Goal: Communication & Community: Ask a question

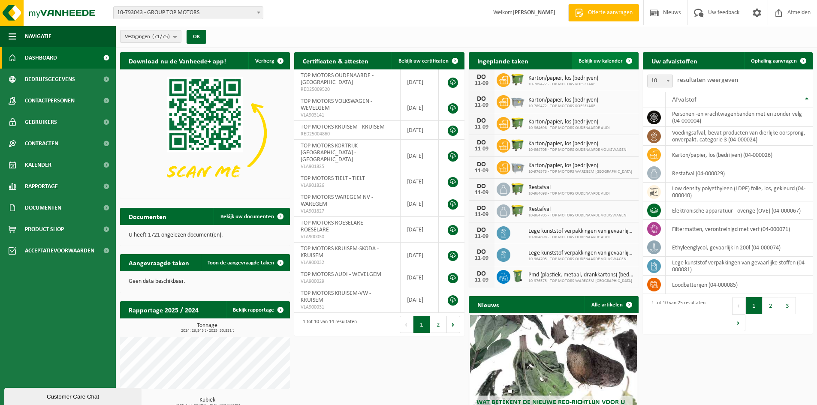
click at [593, 55] on link "Bekijk uw kalender" at bounding box center [604, 60] width 66 height 17
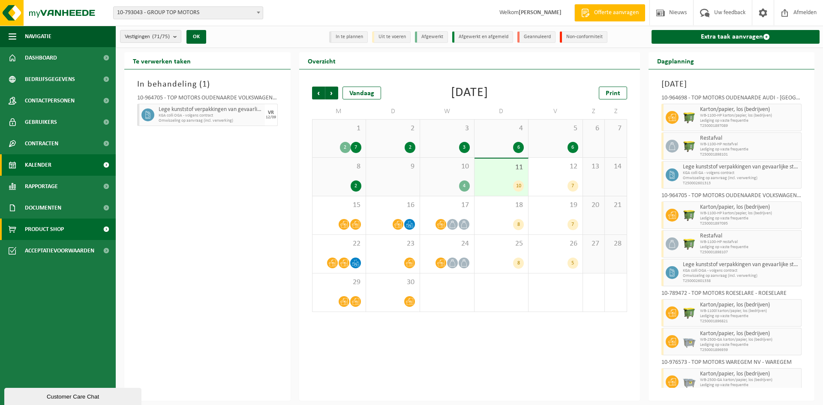
click at [45, 230] on span "Product Shop" at bounding box center [44, 229] width 39 height 21
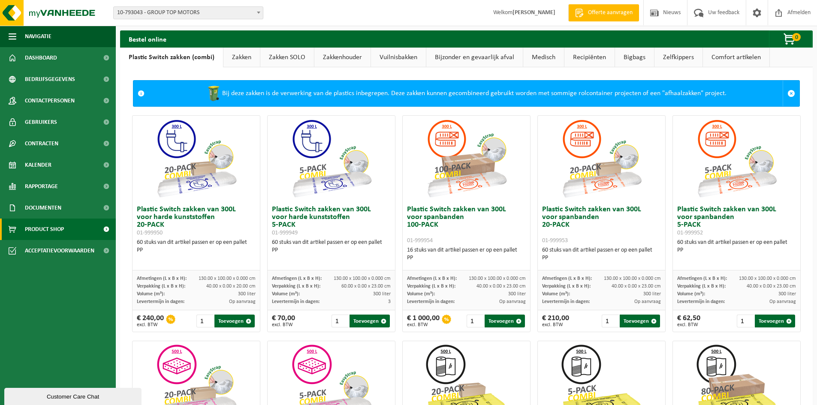
click at [234, 13] on span "10-793043 - GROUP TOP MOTORS" at bounding box center [188, 13] width 149 height 12
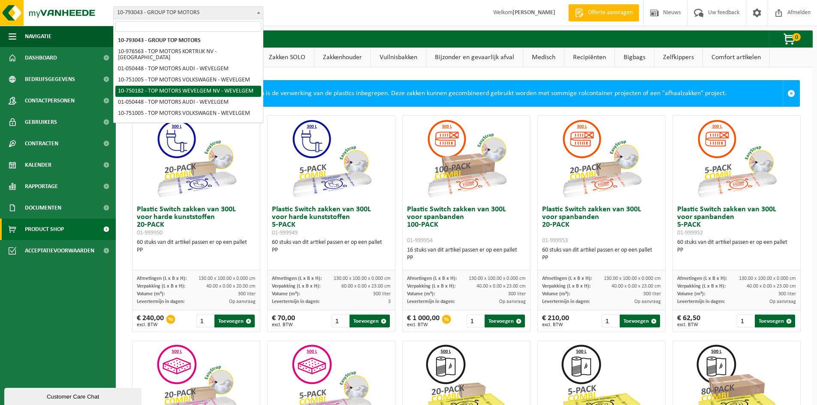
select select "12108"
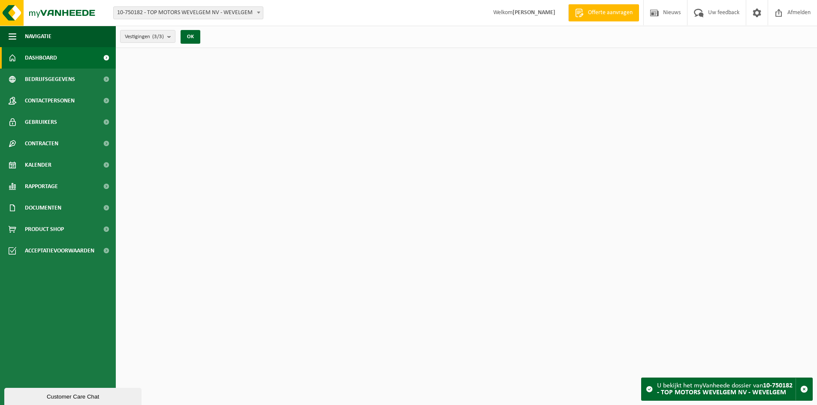
click at [233, 11] on span "10-750182 - TOP MOTORS WEVELGEM NV - WEVELGEM" at bounding box center [188, 13] width 149 height 12
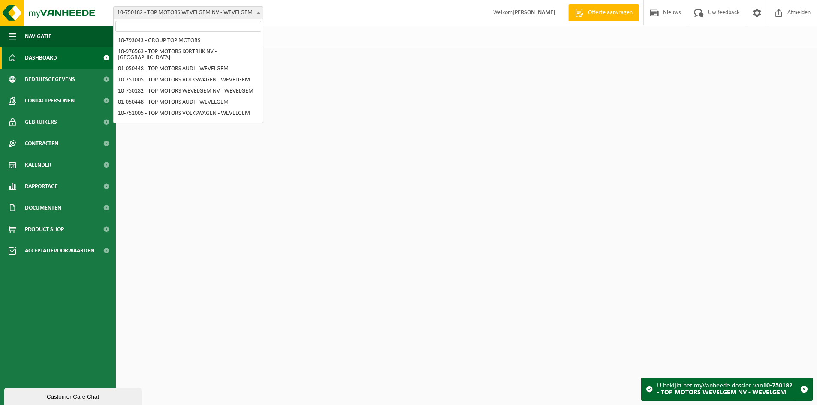
scroll to position [838, 0]
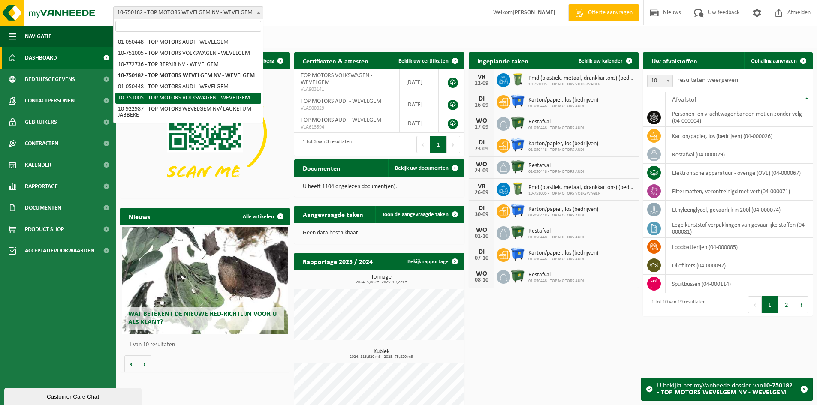
select select "12138"
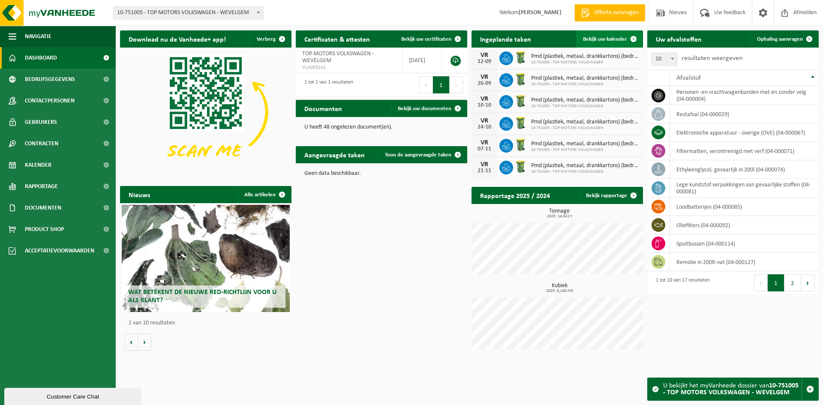
click at [606, 41] on span "Bekijk uw kalender" at bounding box center [605, 39] width 44 height 6
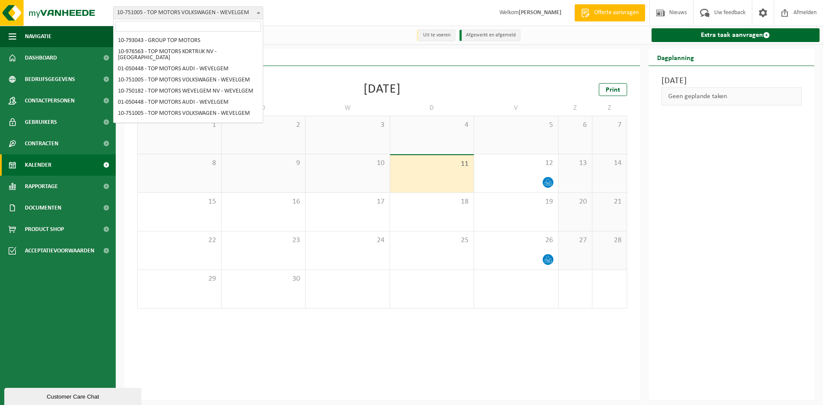
click at [231, 10] on span "10-751005 - TOP MOTORS VOLKSWAGEN - WEVELGEM" at bounding box center [188, 13] width 149 height 12
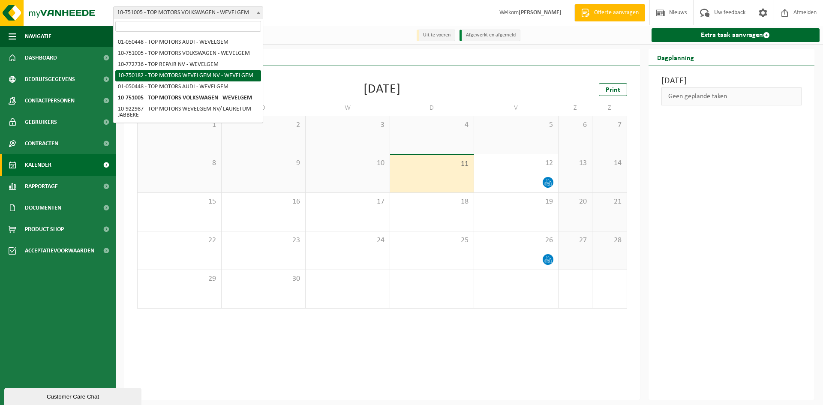
select select "12108"
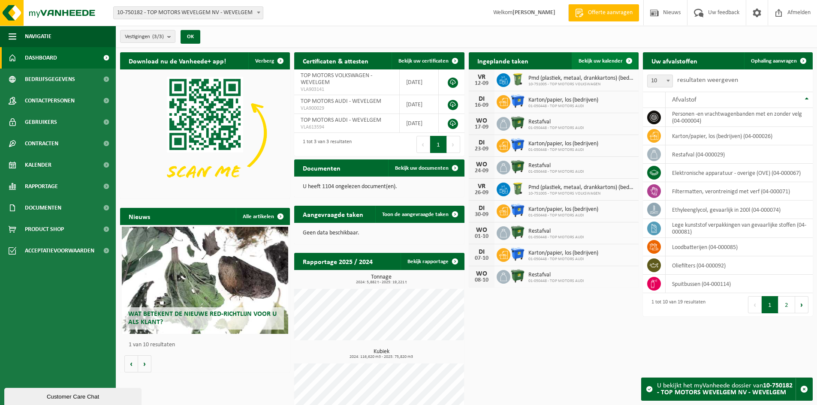
click at [614, 60] on span "Bekijk uw kalender" at bounding box center [600, 61] width 44 height 6
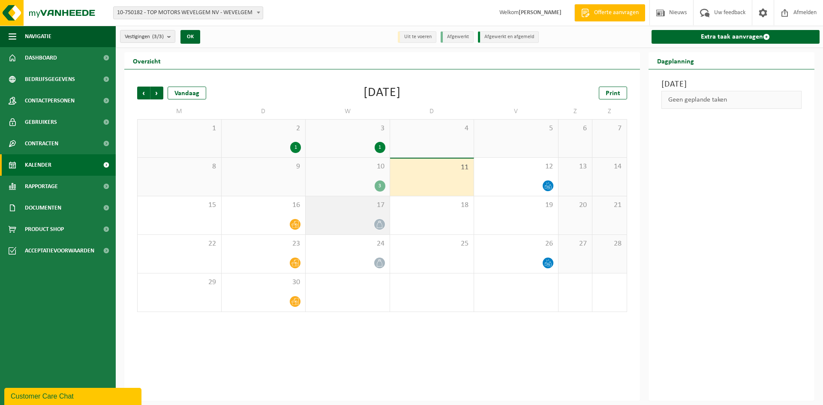
click at [379, 223] on icon at bounding box center [379, 224] width 7 height 7
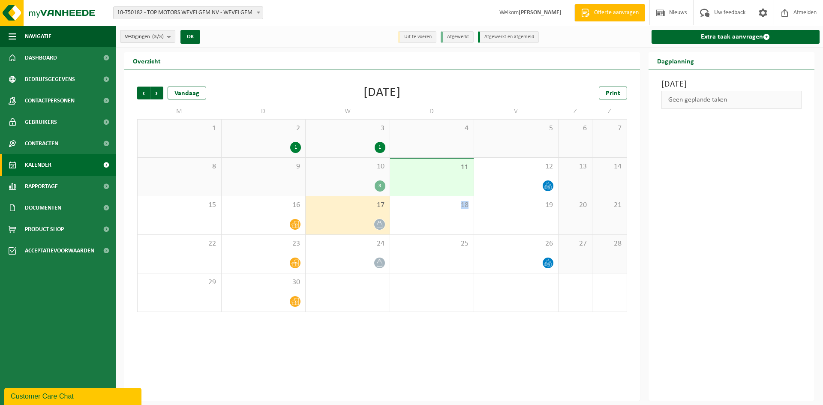
click at [379, 223] on icon at bounding box center [379, 224] width 7 height 7
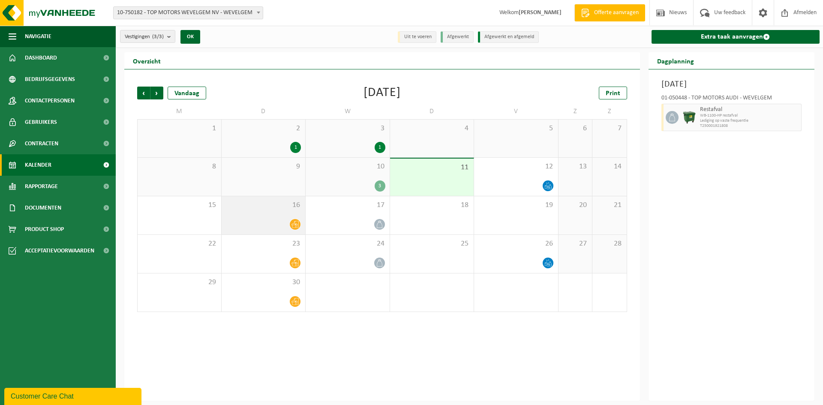
click at [295, 225] on icon at bounding box center [294, 224] width 7 height 7
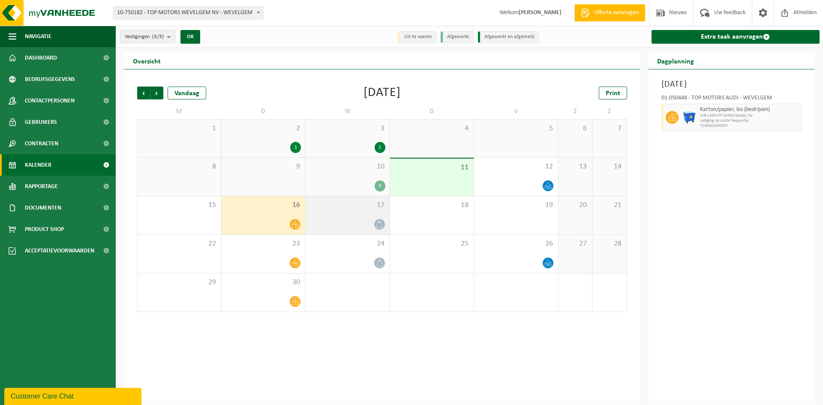
click at [376, 225] on icon at bounding box center [379, 224] width 7 height 7
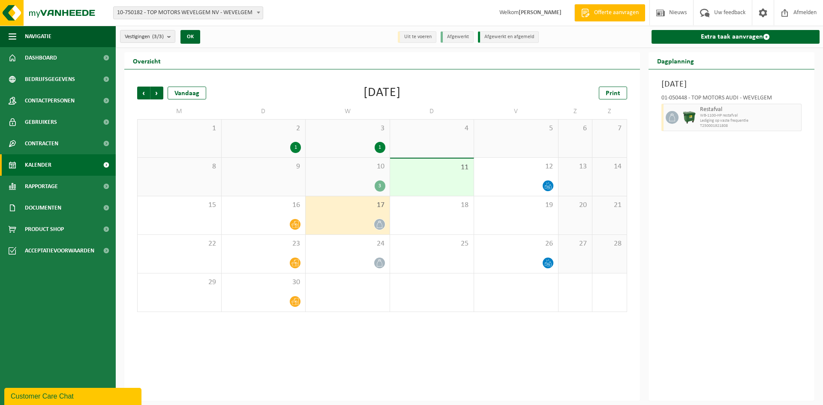
click at [378, 183] on div "3" at bounding box center [380, 185] width 11 height 11
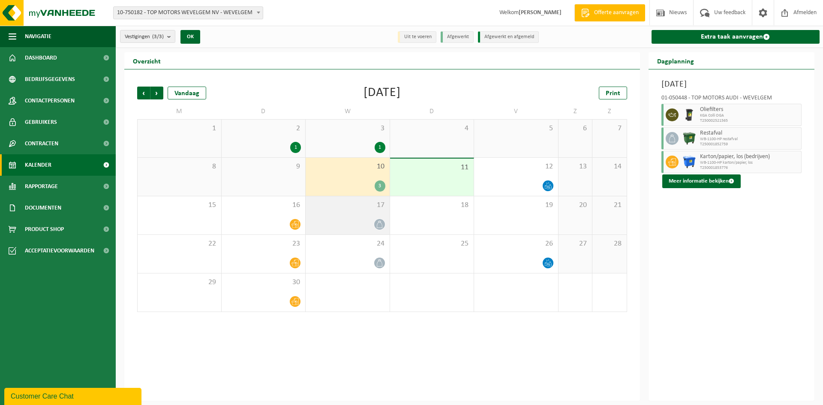
click at [380, 222] on icon at bounding box center [379, 224] width 6 height 7
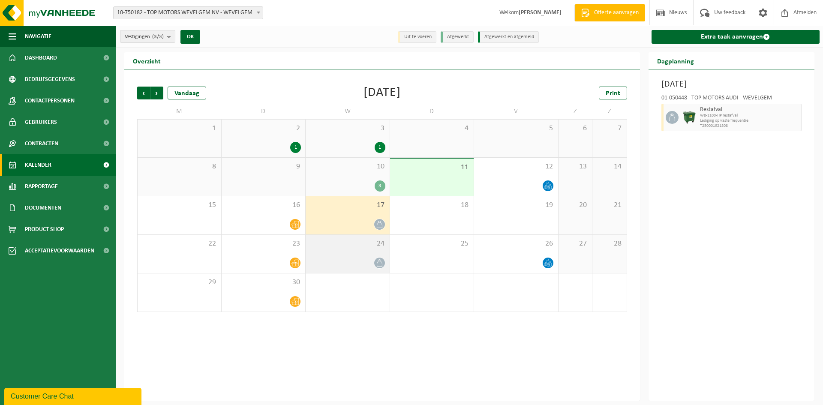
click at [376, 264] on icon at bounding box center [379, 262] width 7 height 7
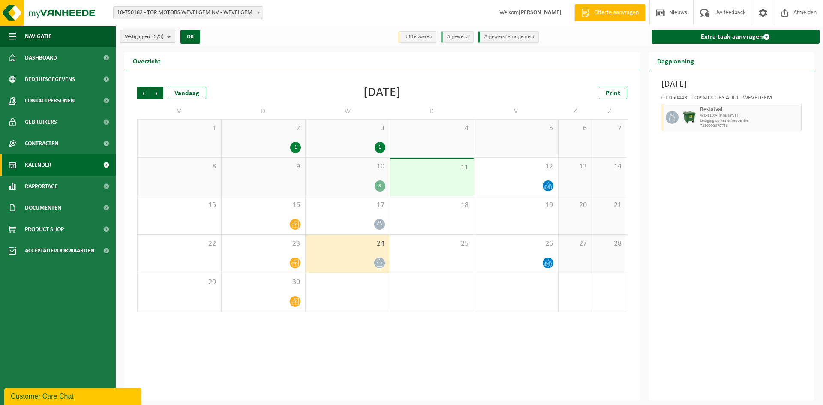
click at [156, 40] on span "Vestigingen (3/3)" at bounding box center [144, 36] width 39 height 13
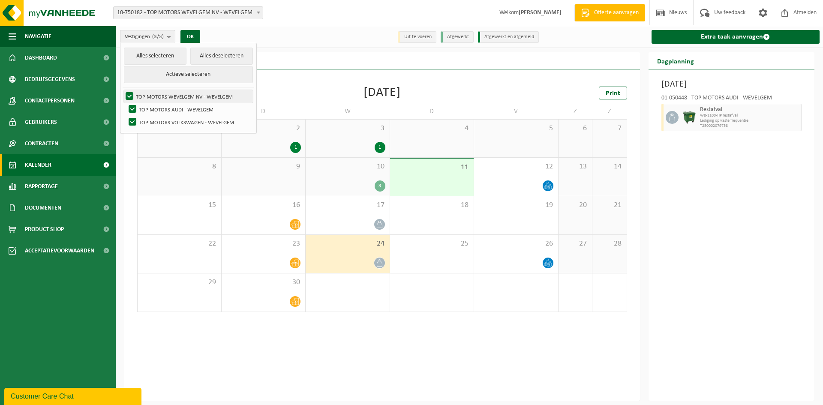
click at [179, 97] on label "TOP MOTORS WEVELGEM NV - WEVELGEM" at bounding box center [188, 96] width 129 height 13
click at [123, 90] on input "TOP MOTORS WEVELGEM NV - WEVELGEM" at bounding box center [122, 90] width 0 height 0
click at [179, 97] on label "TOP MOTORS WEVELGEM NV - WEVELGEM" at bounding box center [188, 96] width 129 height 13
click at [123, 90] on input "TOP MOTORS WEVELGEM NV - WEVELGEM" at bounding box center [122, 90] width 0 height 0
click at [176, 56] on button "Alles selecteren" at bounding box center [155, 56] width 63 height 17
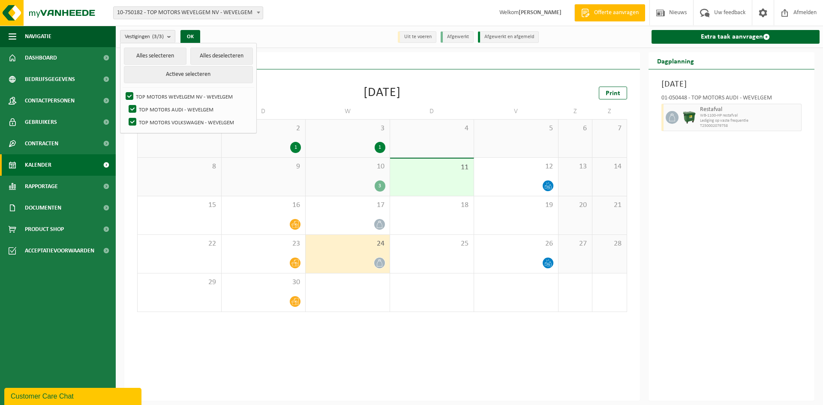
click at [376, 262] on icon at bounding box center [379, 262] width 7 height 7
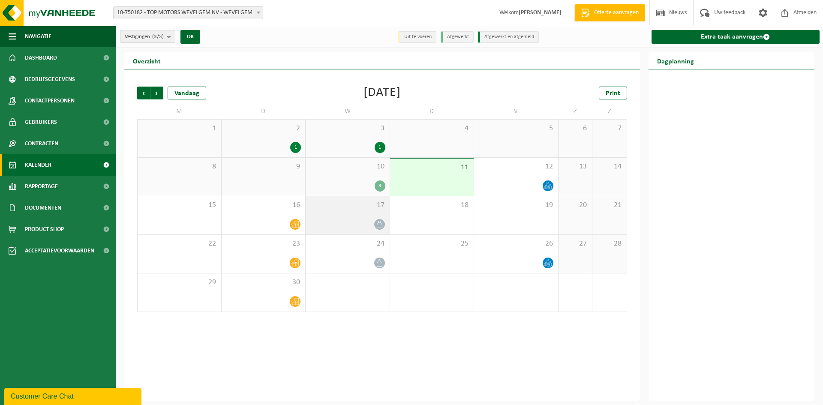
click at [378, 219] on span at bounding box center [379, 224] width 11 height 11
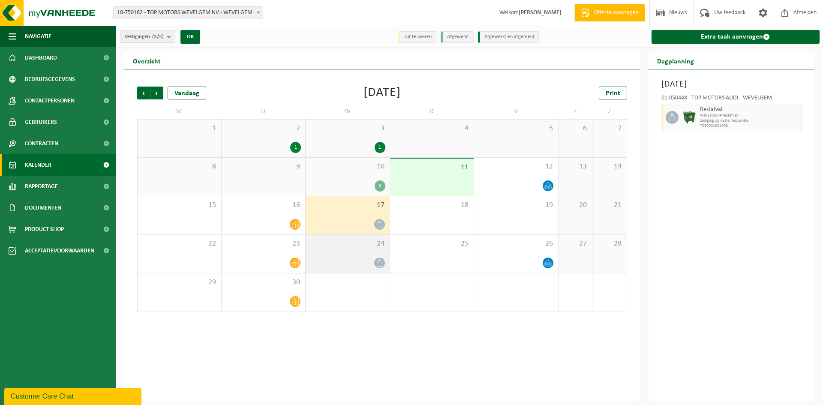
click at [379, 260] on icon at bounding box center [379, 262] width 6 height 7
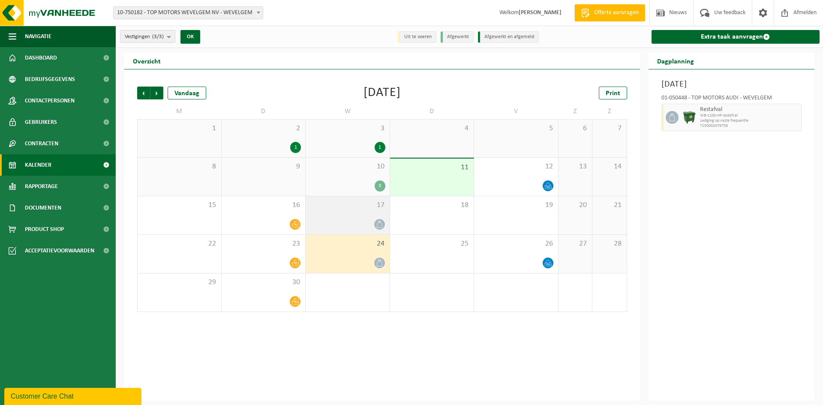
click at [378, 222] on icon at bounding box center [379, 224] width 7 height 7
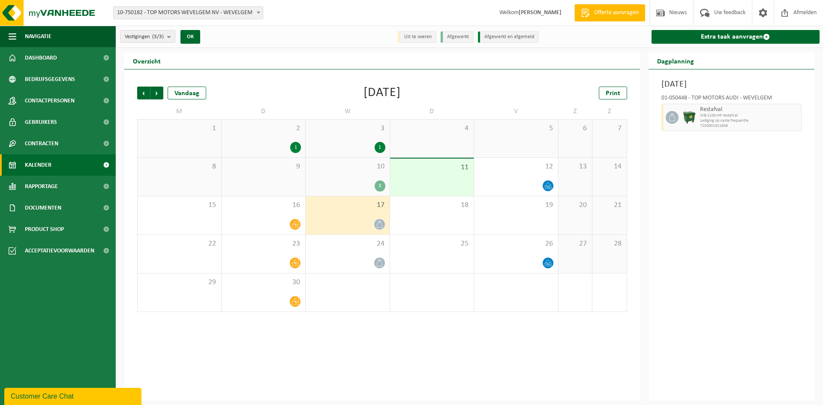
click at [381, 185] on div "3" at bounding box center [380, 185] width 11 height 11
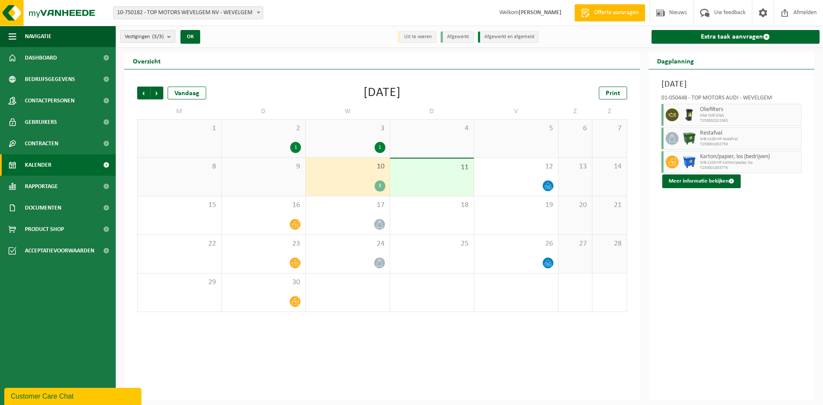
click at [709, 141] on span "WB-1100-HP restafval" at bounding box center [749, 139] width 99 height 5
click at [163, 37] on count "(3/3)" at bounding box center [158, 37] width 12 height 6
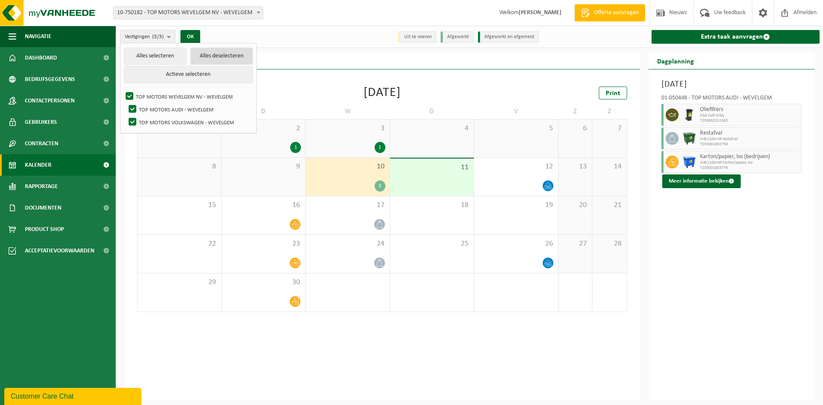
click at [214, 54] on button "Alles deselecteren" at bounding box center [221, 56] width 63 height 17
checkbox input "false"
click at [202, 119] on label "TOP MOTORS VOLKSWAGEN - WEVELGEM" at bounding box center [190, 122] width 126 height 13
click at [126, 116] on input "TOP MOTORS VOLKSWAGEN - WEVELGEM" at bounding box center [125, 115] width 0 height 0
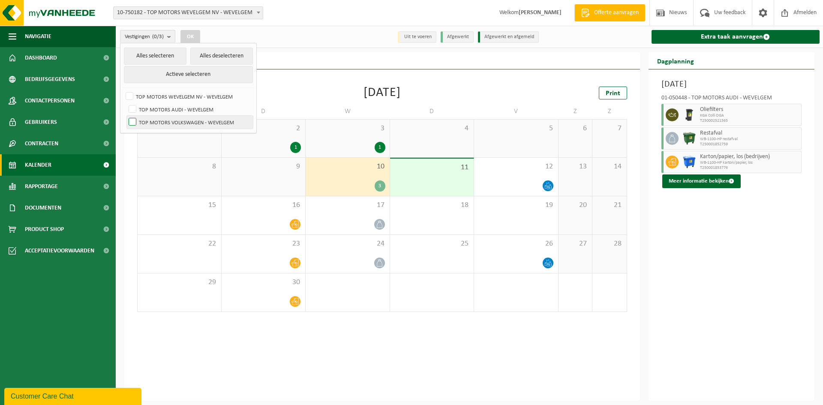
checkbox input "true"
click at [184, 33] on button "OK" at bounding box center [190, 37] width 20 height 14
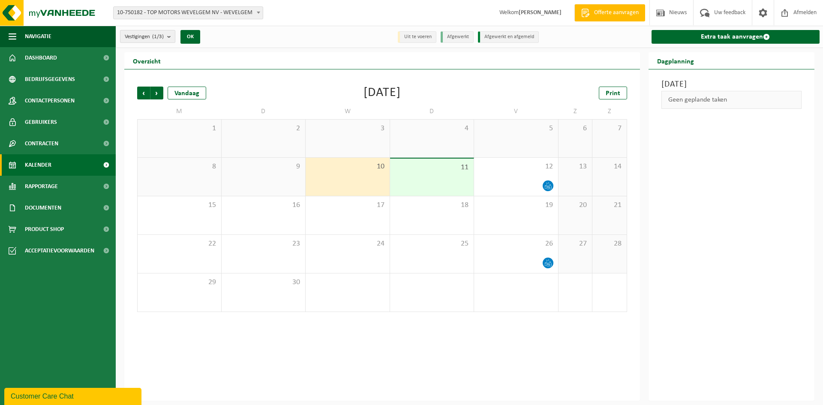
click at [139, 37] on span "Vestigingen (1/3)" at bounding box center [144, 36] width 39 height 13
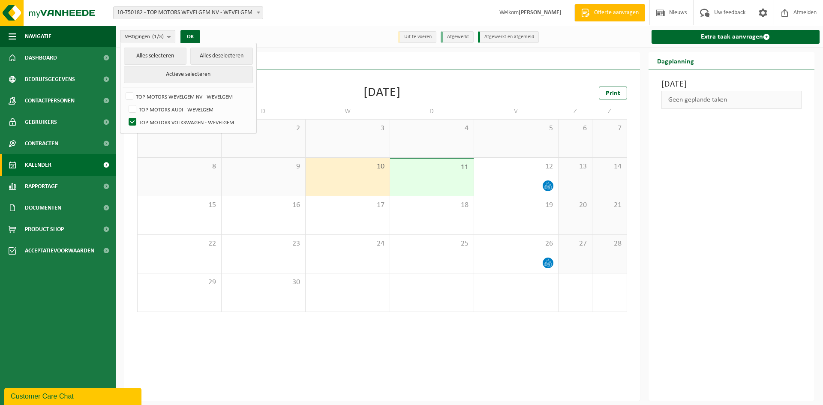
click at [197, 11] on span "10-750182 - TOP MOTORS WEVELGEM NV - WEVELGEM" at bounding box center [188, 13] width 149 height 12
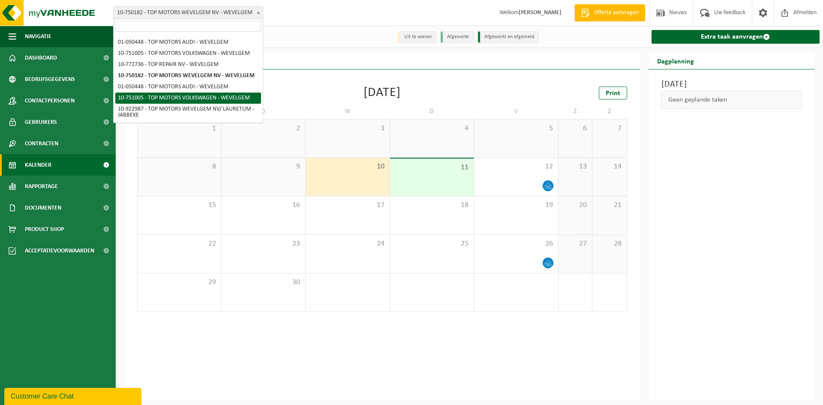
scroll to position [800, 0]
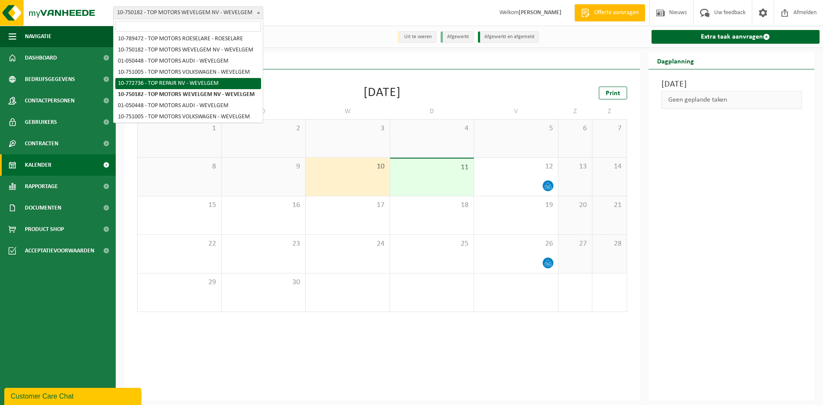
select select "112954"
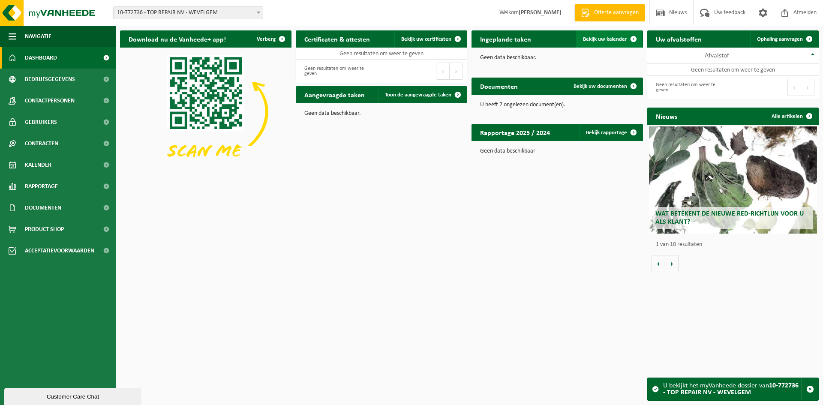
click at [616, 37] on span "Bekijk uw kalender" at bounding box center [605, 39] width 44 height 6
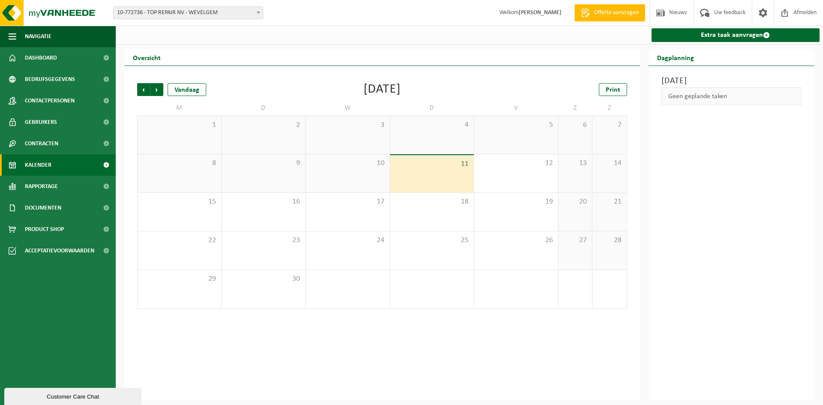
click at [179, 15] on span "10-772736 - TOP REPAIR NV - WEVELGEM" at bounding box center [188, 13] width 149 height 12
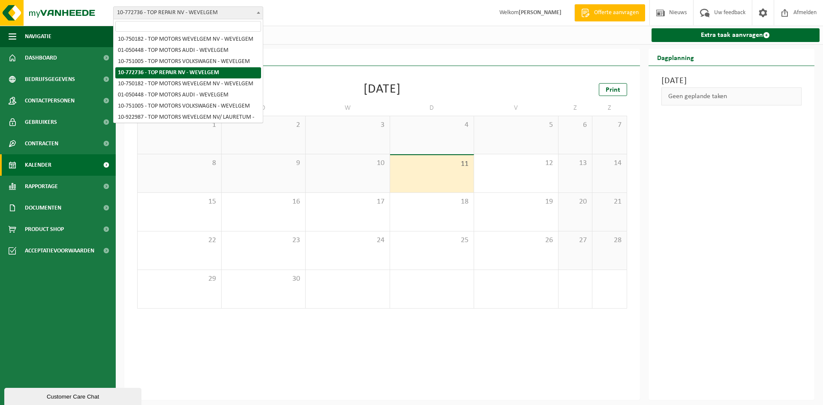
scroll to position [796, 0]
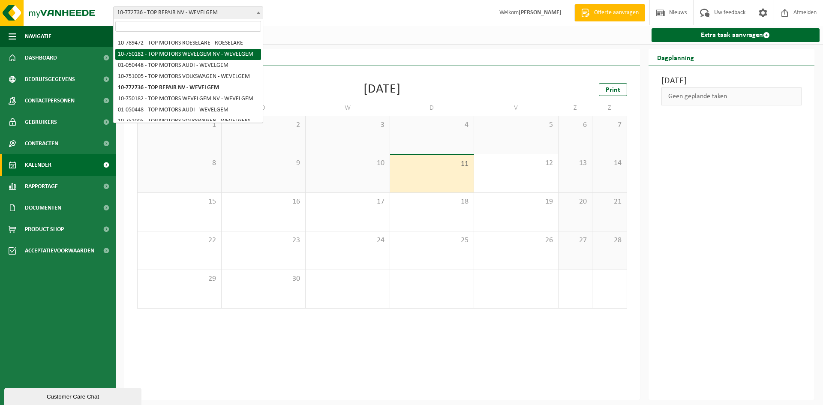
select select "12108"
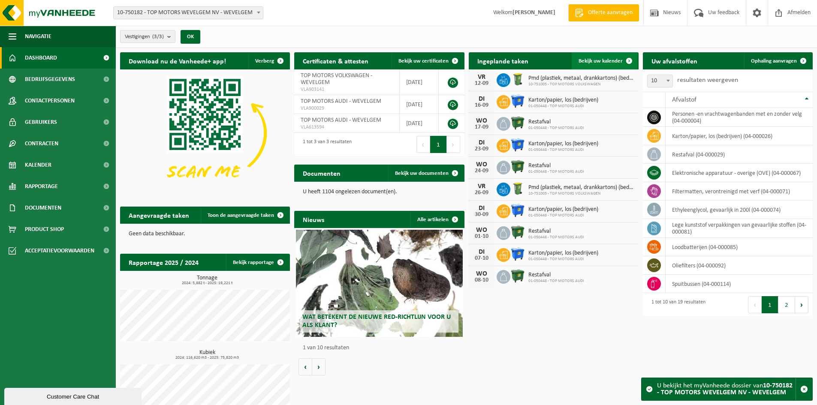
click at [615, 58] on span "Bekijk uw kalender" at bounding box center [600, 61] width 44 height 6
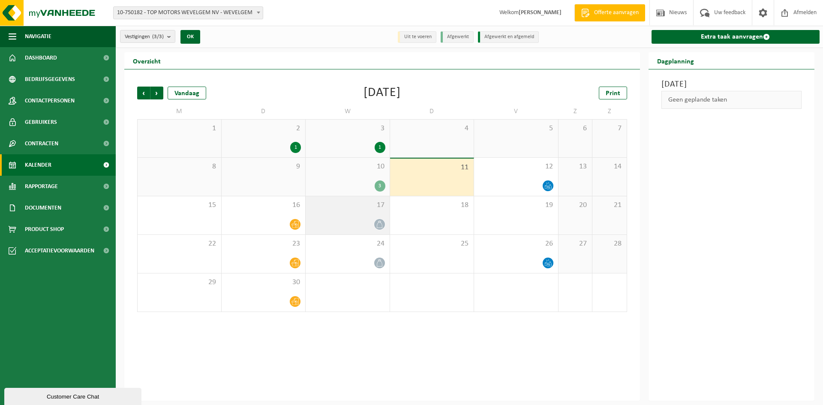
click at [376, 219] on div at bounding box center [347, 225] width 75 height 12
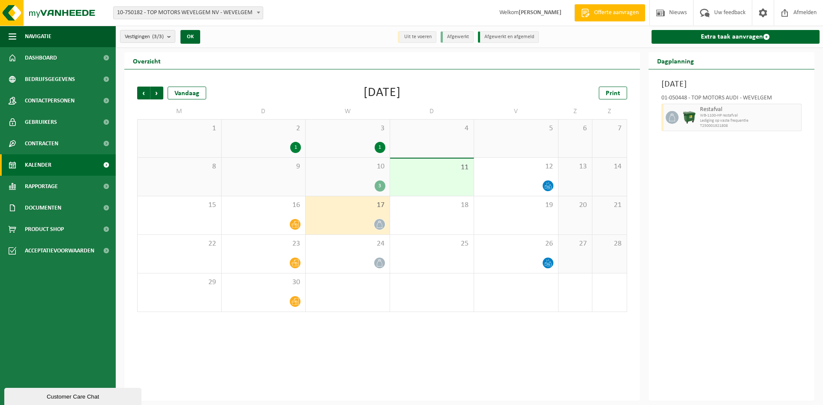
click at [380, 183] on div "3" at bounding box center [380, 185] width 11 height 11
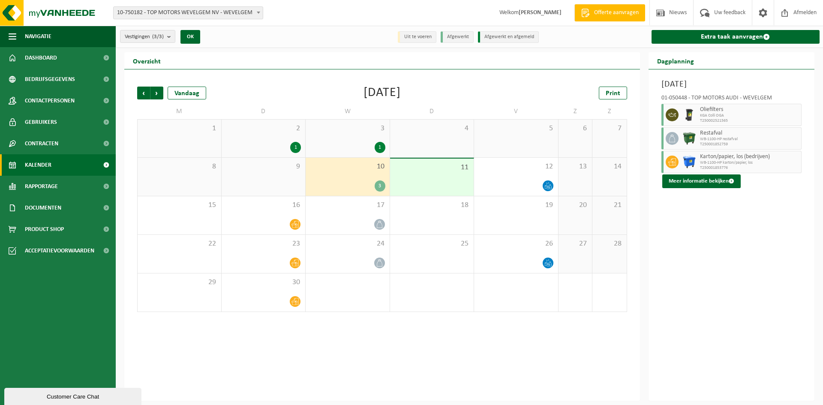
click at [378, 183] on div "3" at bounding box center [380, 185] width 11 height 11
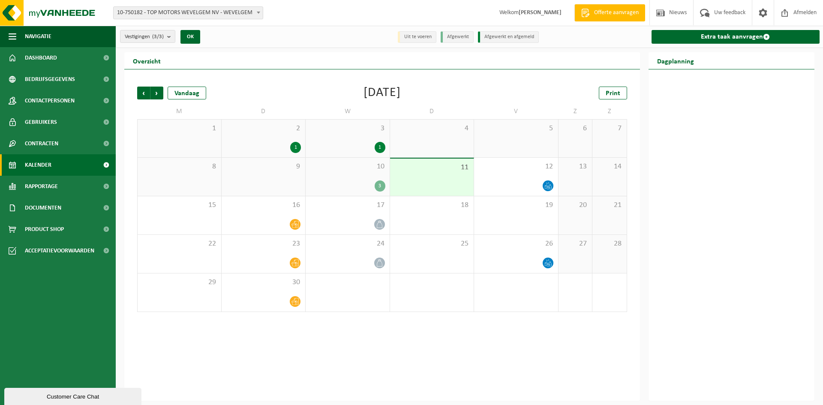
click at [379, 186] on div "3" at bounding box center [380, 185] width 11 height 11
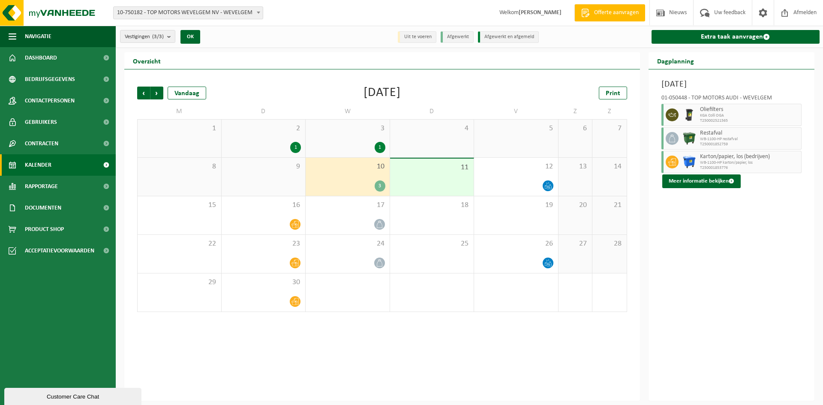
click at [705, 136] on span "Restafval" at bounding box center [749, 133] width 99 height 7
drag, startPoint x: 694, startPoint y: 96, endPoint x: 772, endPoint y: 98, distance: 78.9
click at [772, 98] on div "01-050448 - TOP MOTORS AUDI - WEVELGEM" at bounding box center [731, 99] width 141 height 9
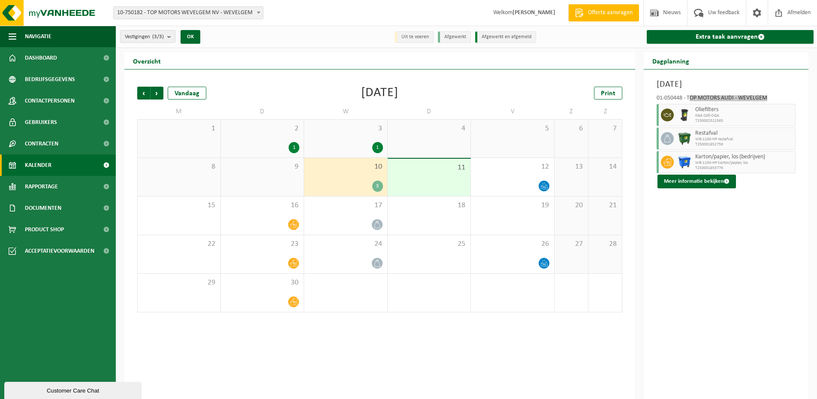
click at [67, 390] on div "Customer Care Chat" at bounding box center [73, 390] width 124 height 6
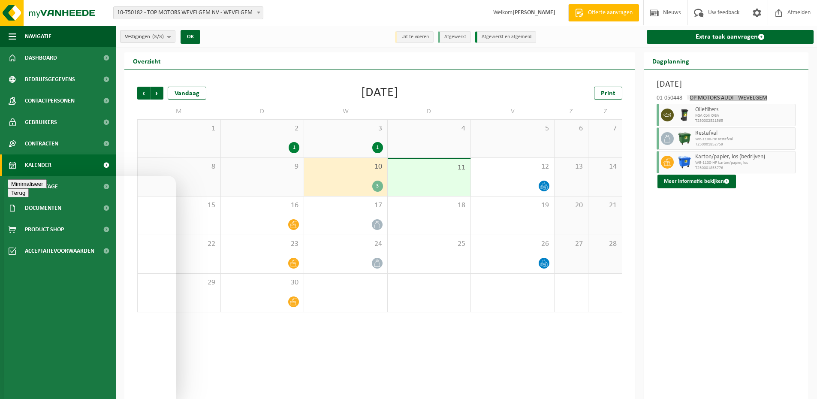
type textarea "goede morgen"
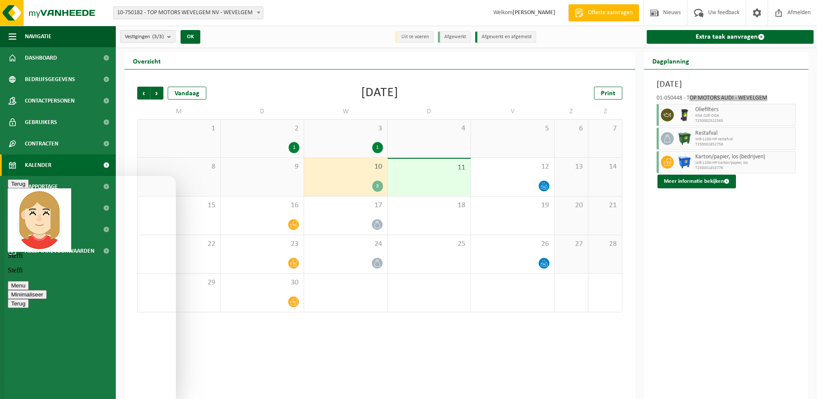
type textarea "we hebben een vraag over de frequentie ophaling restafval van VW wevelgem"
type textarea "kan deze niet terug vinden op de kalender"
type textarea "graag hadden we deze wekelijks laten ophalen"
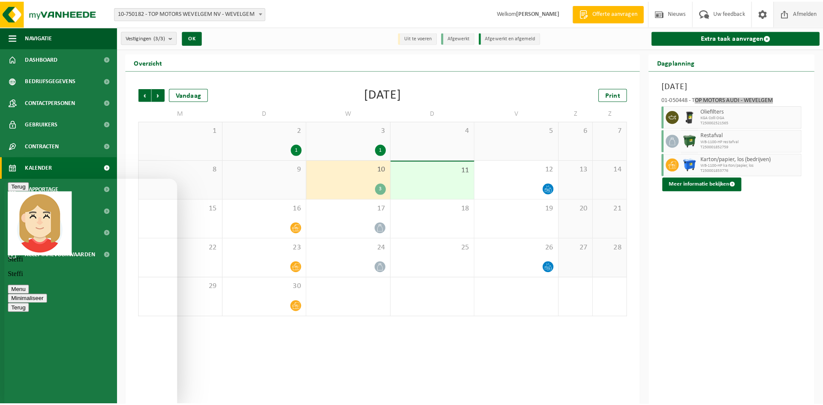
scroll to position [103, 0]
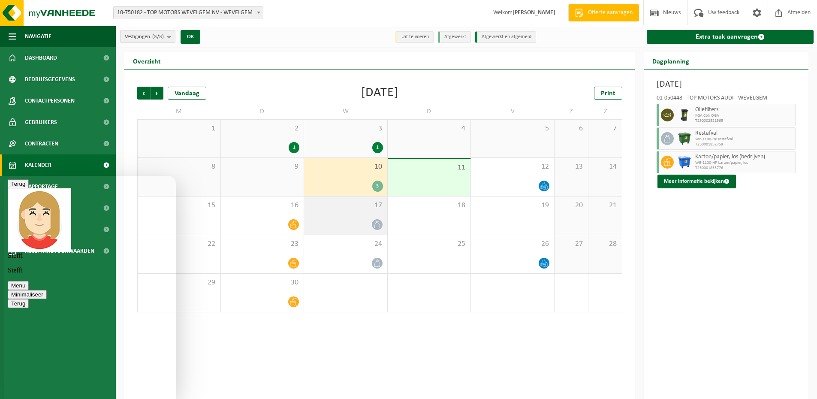
click at [374, 224] on span at bounding box center [377, 224] width 11 height 11
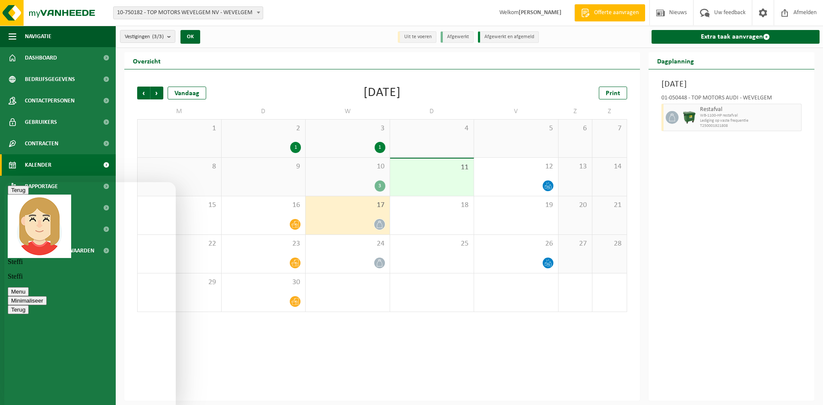
scroll to position [120, 0]
click at [171, 37] on b "submit" at bounding box center [171, 36] width 8 height 12
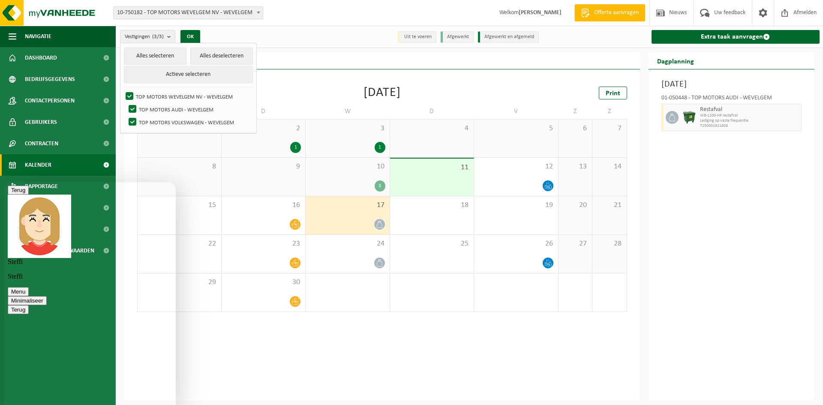
type textarea "de Audi [PERSON_NAME] vinden wij ook terug maar niet VW zijde"
click at [295, 225] on icon at bounding box center [294, 224] width 7 height 7
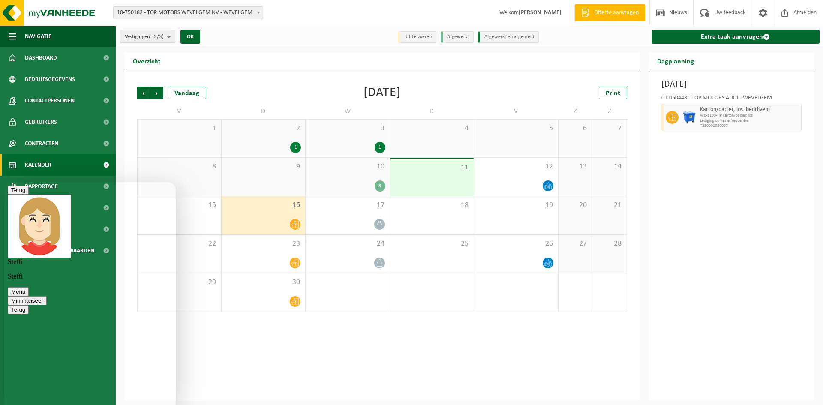
scroll to position [241, 0]
click at [294, 264] on icon at bounding box center [294, 262] width 7 height 7
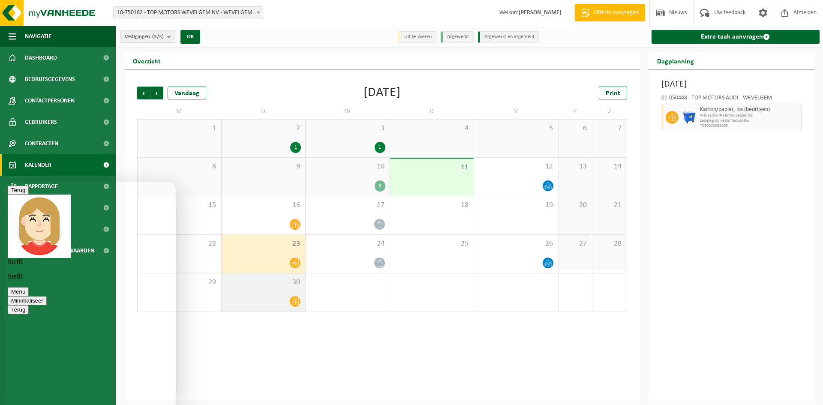
click at [297, 300] on icon at bounding box center [294, 301] width 7 height 7
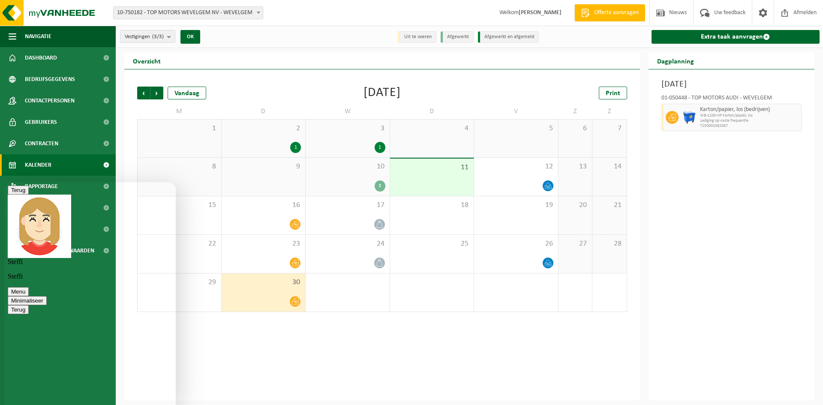
type textarea "ik ben de facility verantwoordelijke en had gevraagd om over alle vestiging dit…"
type textarea "kan u dit recht zetten ?"
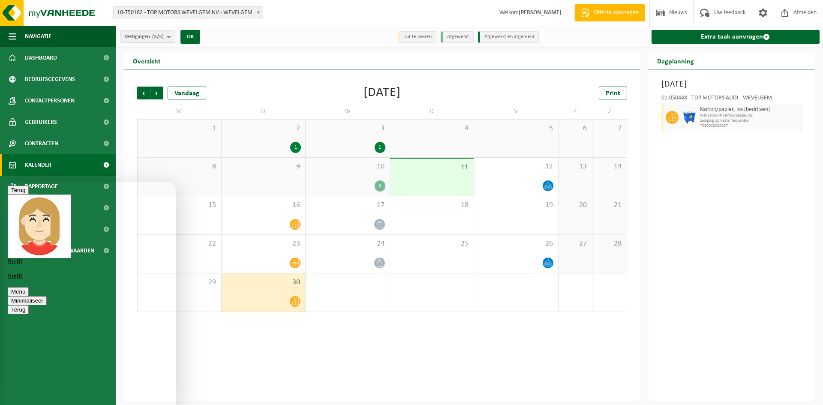
scroll to position [390, 0]
type textarea "klopt"
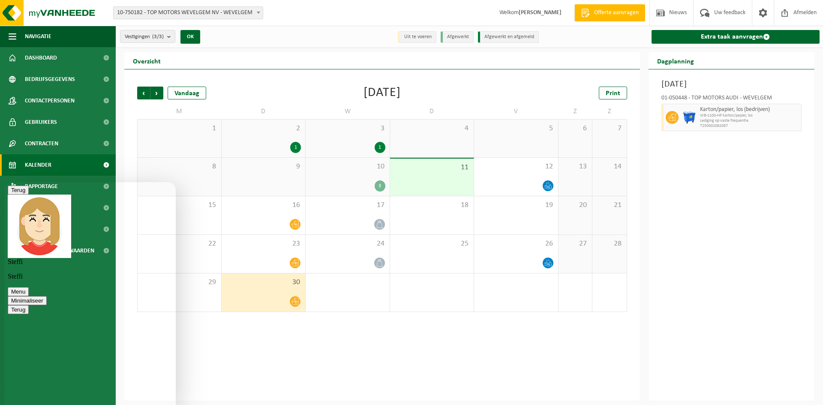
click at [378, 189] on div "3" at bounding box center [380, 185] width 11 height 11
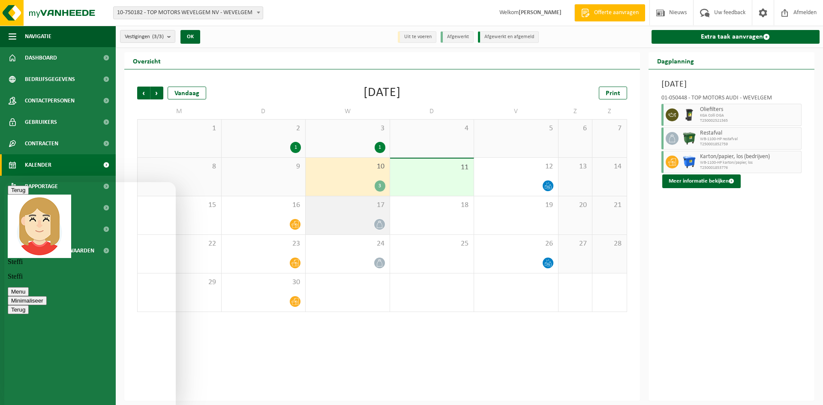
click at [376, 222] on icon at bounding box center [379, 224] width 7 height 7
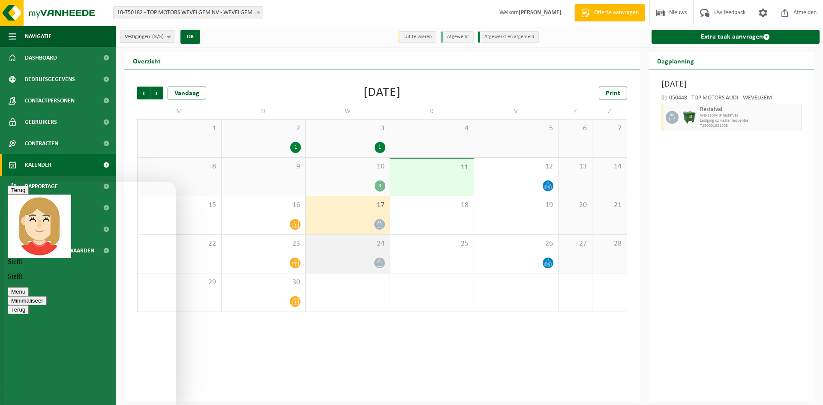
click at [380, 263] on icon at bounding box center [379, 262] width 7 height 7
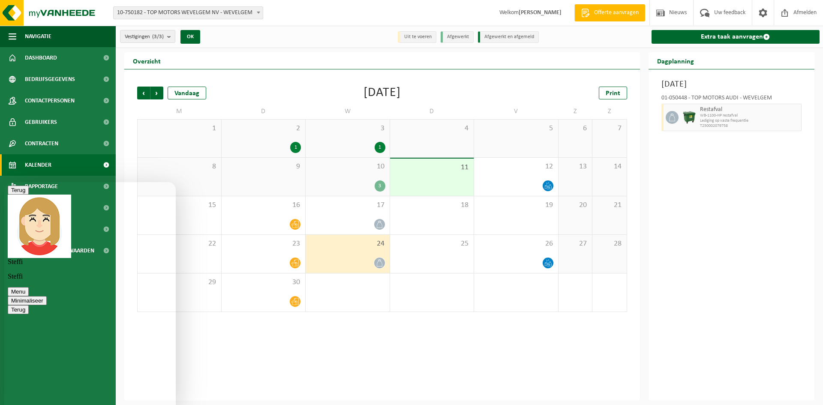
click at [379, 189] on div "3" at bounding box center [380, 185] width 11 height 11
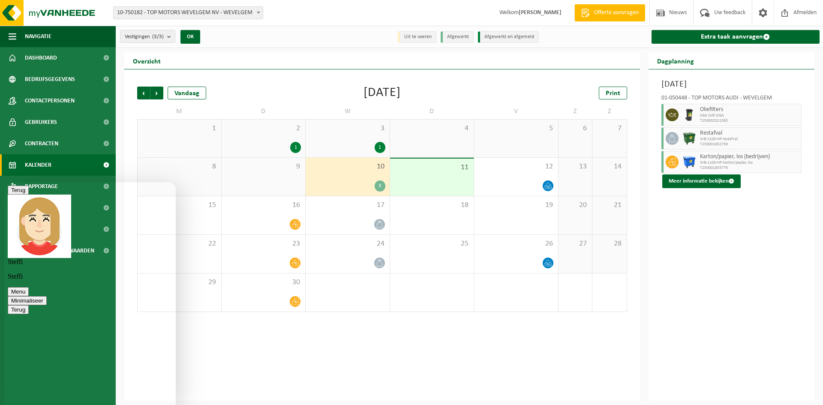
type textarea "het is vooral omdat de container van het rest afval niet geledigd is geweest aa…"
type textarea "vraag ik hiervoor een extra taak aan ,"
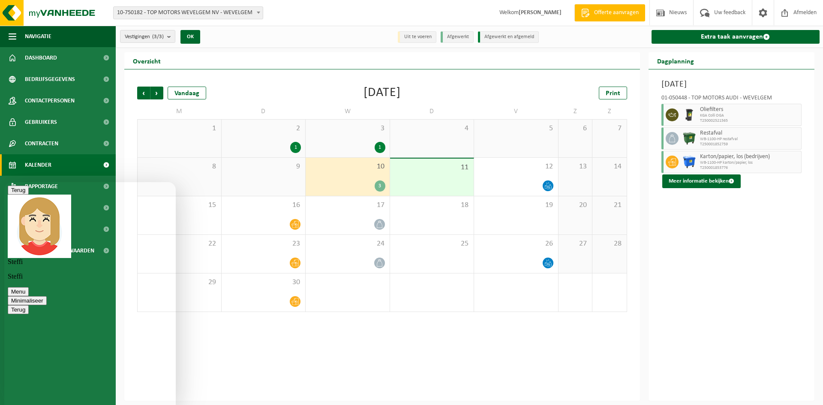
scroll to position [544, 0]
click at [319, 63] on div "Overzicht" at bounding box center [382, 60] width 516 height 17
click at [326, 54] on div "Overzicht" at bounding box center [382, 60] width 516 height 17
click at [395, 16] on div "Vestiging: 10-793043 - GROUP TOP MOTORS 10-976563 - TOP MOTORS KORTRIJK NV - KO…" at bounding box center [411, 13] width 823 height 26
click at [364, 52] on div "Overzicht" at bounding box center [382, 60] width 516 height 17
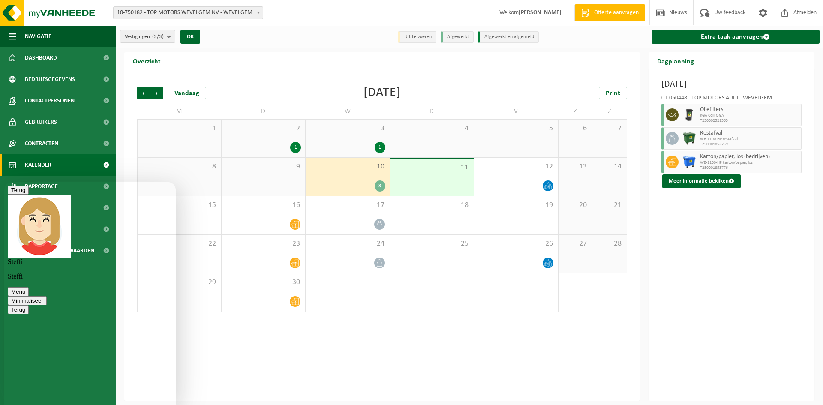
click at [47, 296] on button "Minimaliseer" at bounding box center [27, 300] width 39 height 9
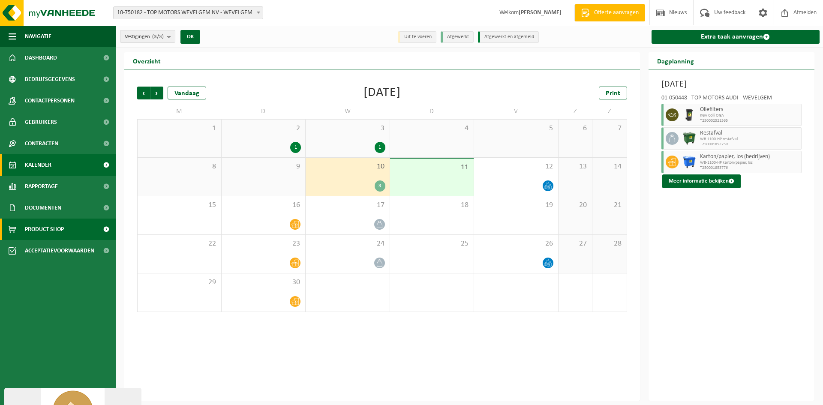
click at [40, 232] on span "Product Shop" at bounding box center [44, 229] width 39 height 21
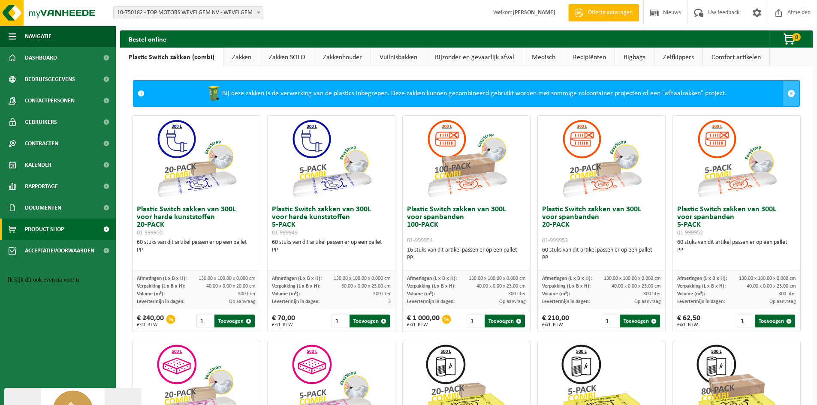
click at [787, 93] on span at bounding box center [791, 94] width 8 height 8
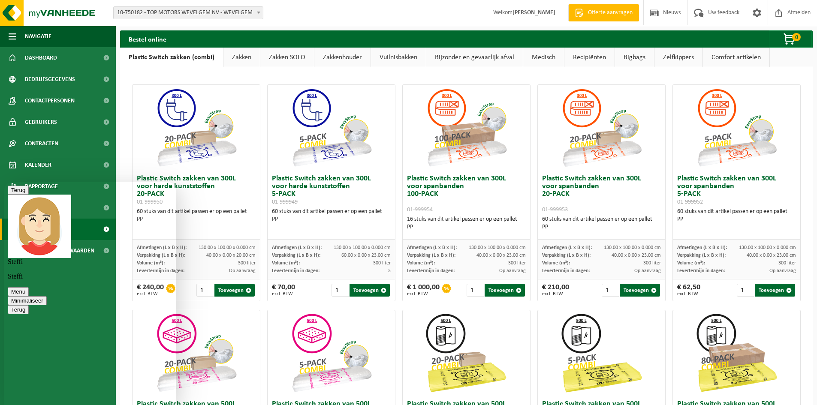
scroll to position [607, 0]
click at [102, 195] on div "[PERSON_NAME]" at bounding box center [90, 238] width 165 height 86
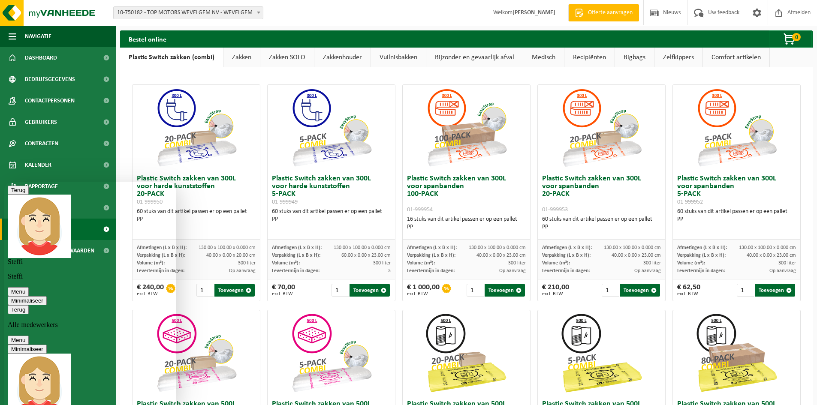
click at [103, 305] on div "Terug Alle medewerkers" at bounding box center [90, 317] width 165 height 24
click at [11, 306] on icon "button" at bounding box center [11, 309] width 0 height 6
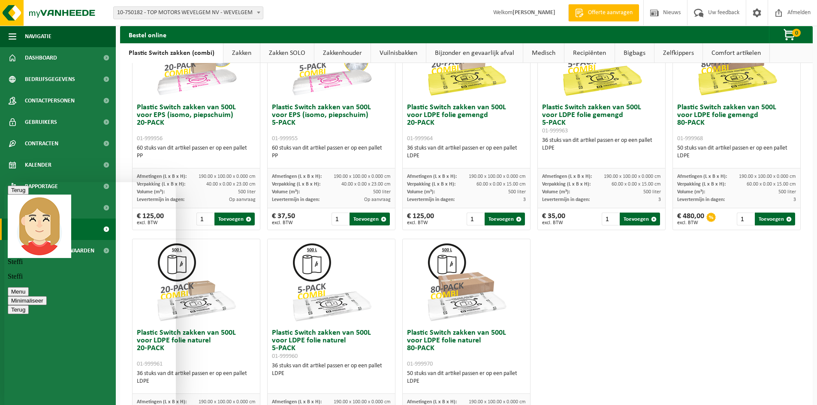
scroll to position [300, 0]
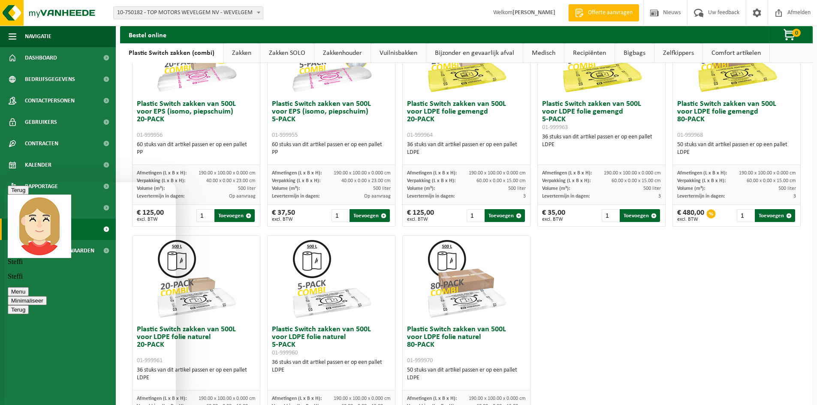
type textarea "v"
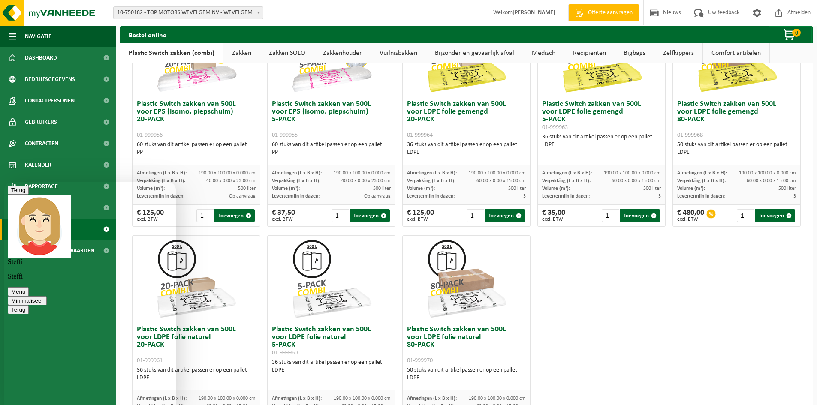
type textarea "waarvoor dank , voor de volle container kan er nog een ophaling geregeld worden…"
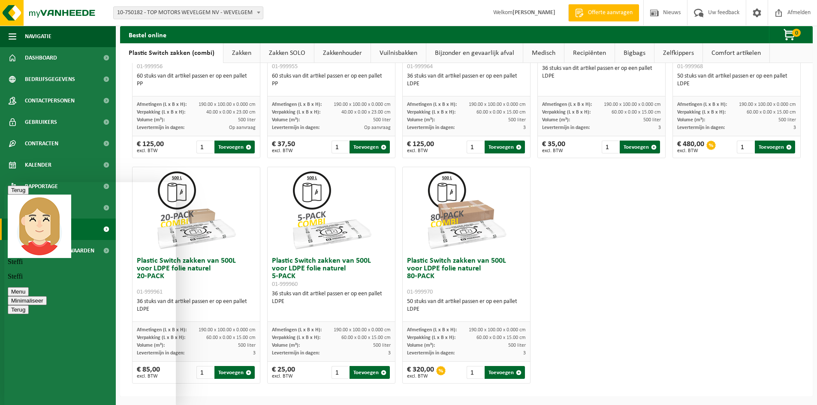
scroll to position [846, 0]
type textarea "m"
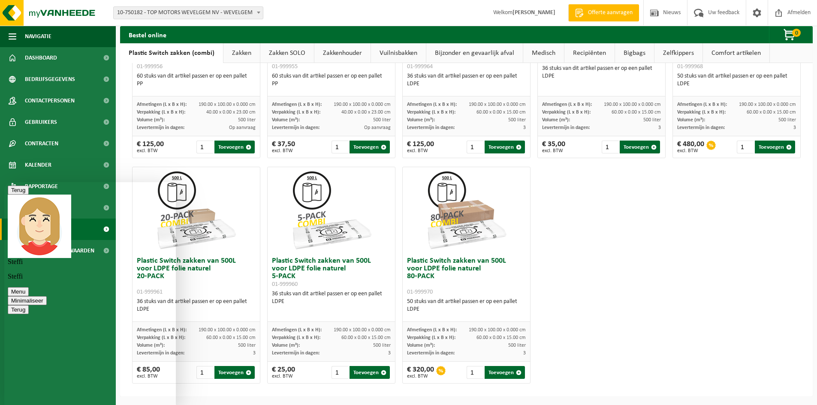
type textarea "Top !"
type textarea "dan wil ik u nog een fijne dag wensen"
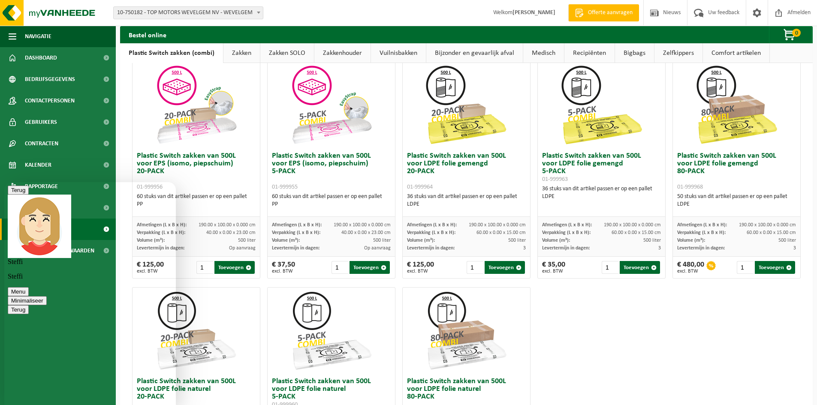
scroll to position [240, 0]
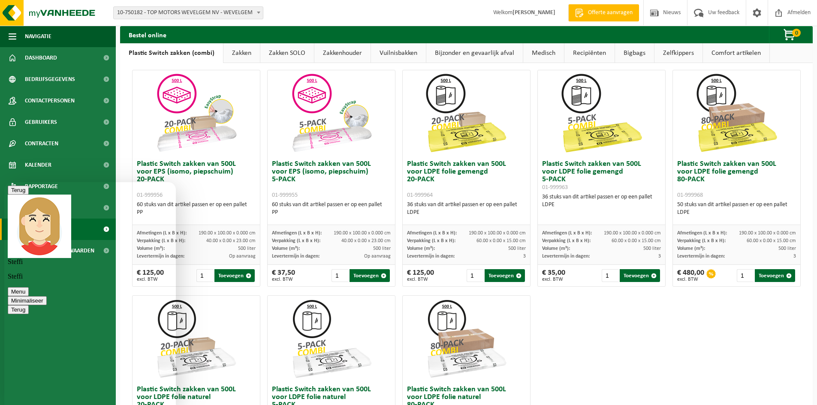
click at [47, 296] on button "Minimaliseer" at bounding box center [27, 300] width 39 height 9
